Goal: Task Accomplishment & Management: Manage account settings

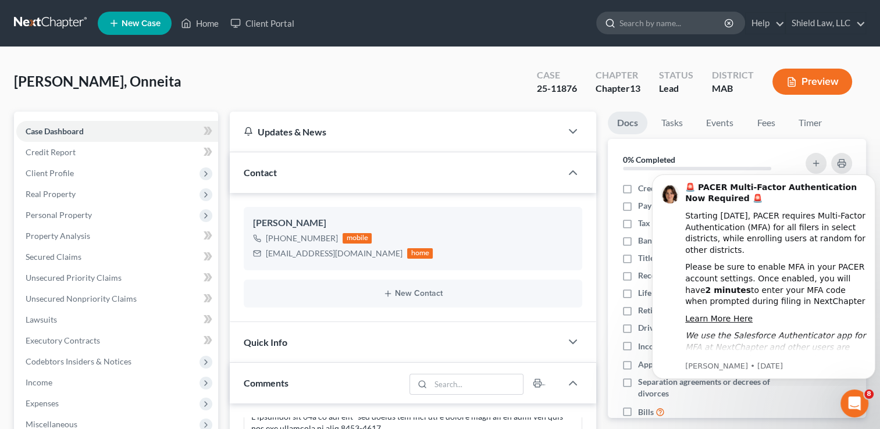
click at [669, 27] on input "search" at bounding box center [672, 23] width 106 height 22
click at [651, 16] on input "search" at bounding box center [672, 23] width 106 height 22
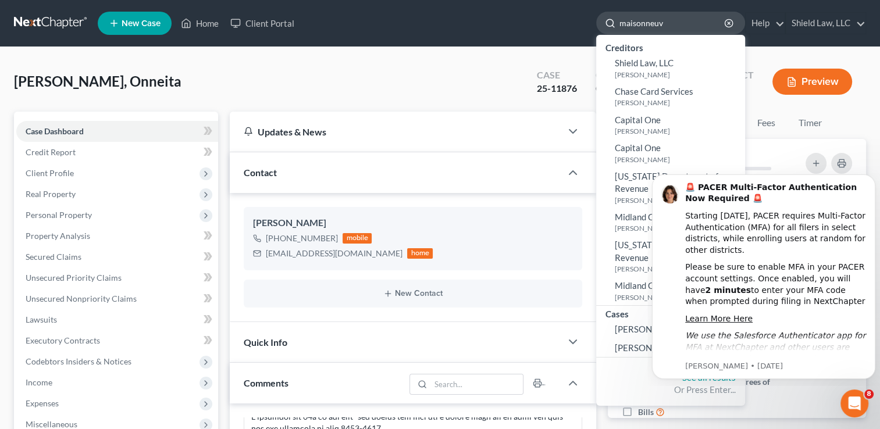
type input "maisonneuve"
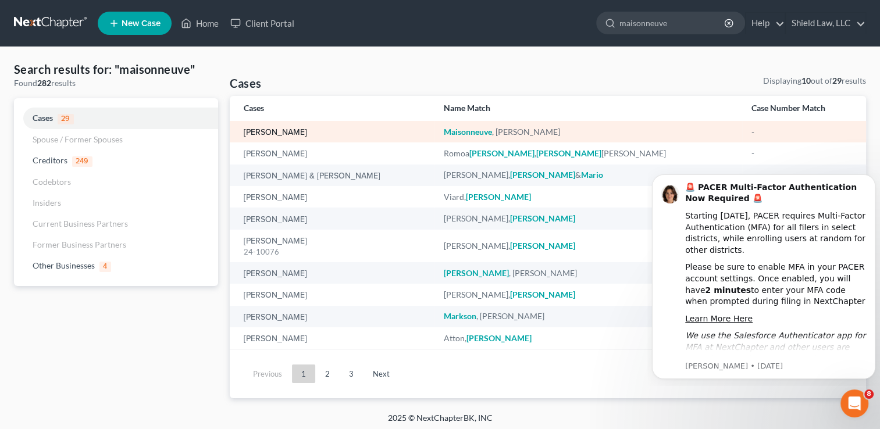
click at [290, 137] on link "[PERSON_NAME]" at bounding box center [275, 133] width 63 height 8
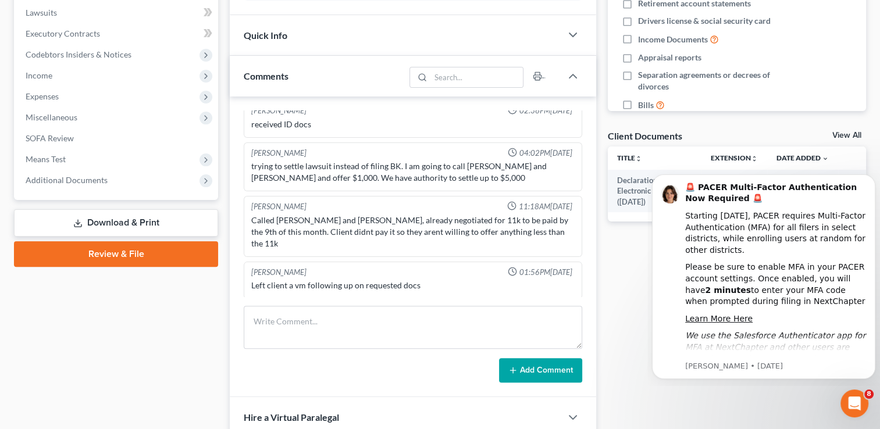
scroll to position [440, 0]
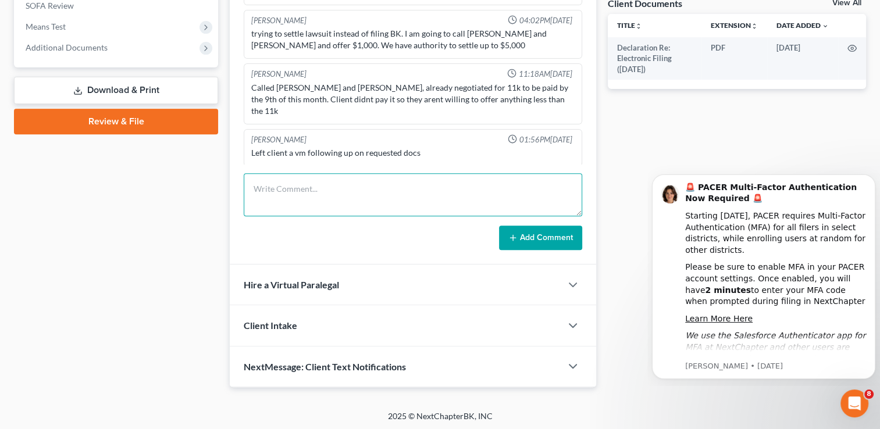
click at [376, 193] on textarea at bounding box center [413, 194] width 338 height 43
type textarea "S"
drag, startPoint x: 320, startPoint y: 209, endPoint x: 165, endPoint y: 126, distance: 176.6
click at [165, 127] on div "Petition Navigation Case Dashboard Payments Invoices Payments Payments Credit R…" at bounding box center [439, 29] width 863 height 715
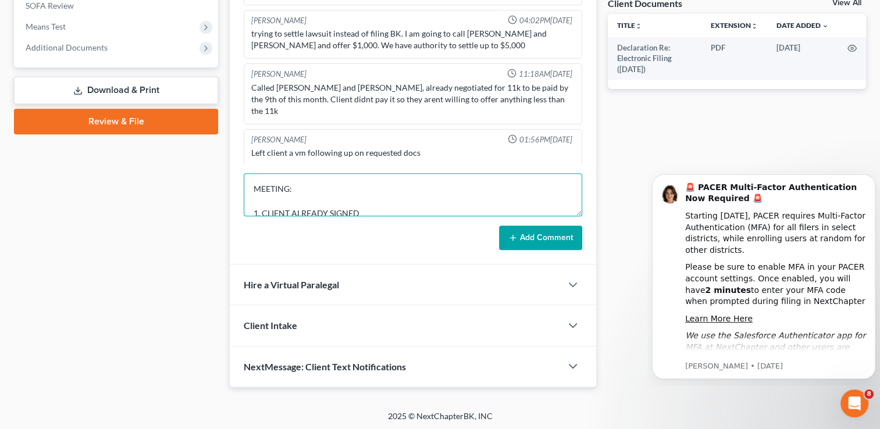
type textarea "MEETING: 1. CLIENT ALREADY SIGNED 2. DROPPED OFF HIS 2023 TAXES 3. $187 IN CRYP…"
click at [545, 243] on button "Add Comment" at bounding box center [540, 238] width 83 height 24
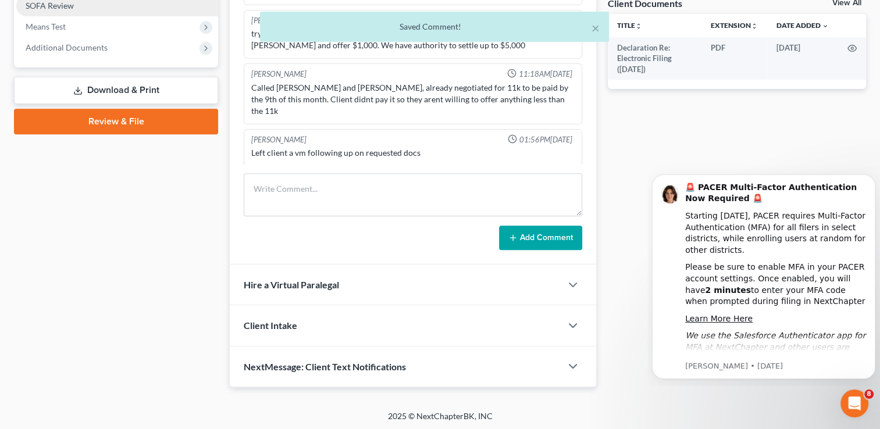
scroll to position [479, 0]
